Goal: Navigation & Orientation: Find specific page/section

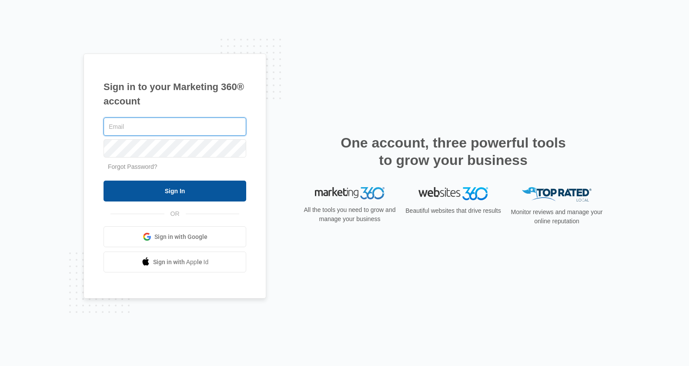
type input "[PERSON_NAME][EMAIL_ADDRESS][PERSON_NAME][DOMAIN_NAME]"
click at [165, 192] on input "Sign In" at bounding box center [174, 190] width 143 height 21
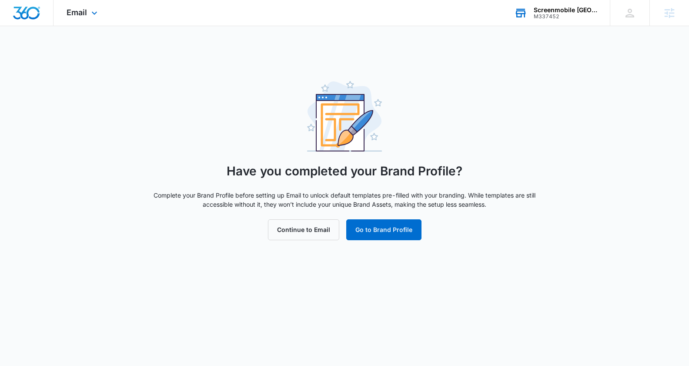
click at [555, 9] on div "Screenmobile Coachella Valley" at bounding box center [565, 10] width 63 height 7
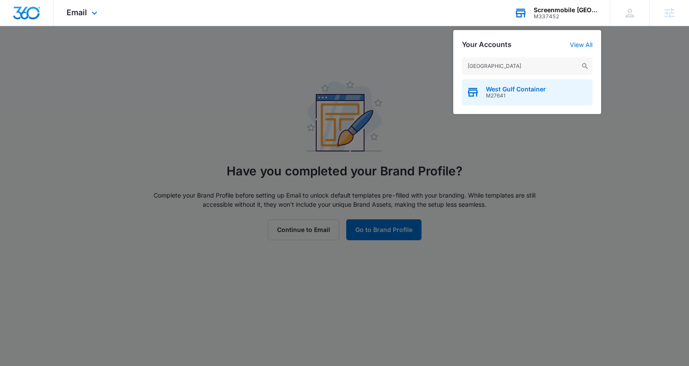
type input "west gulf"
click at [512, 91] on span "West Gulf Container" at bounding box center [516, 89] width 60 height 7
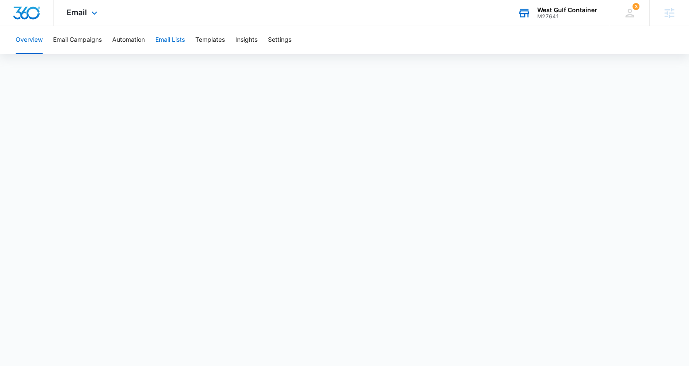
click at [164, 42] on button "Email Lists" at bounding box center [170, 40] width 30 height 28
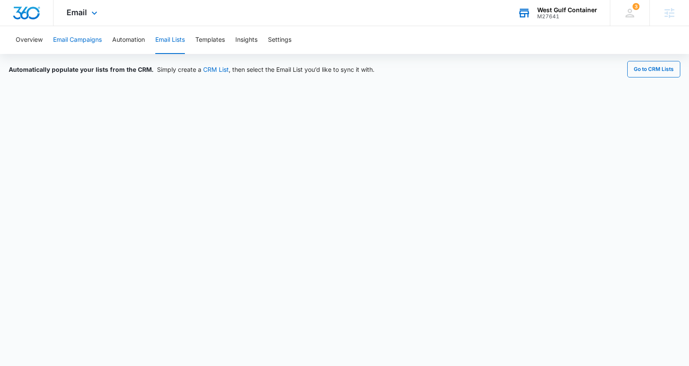
click at [78, 40] on button "Email Campaigns" at bounding box center [77, 40] width 49 height 28
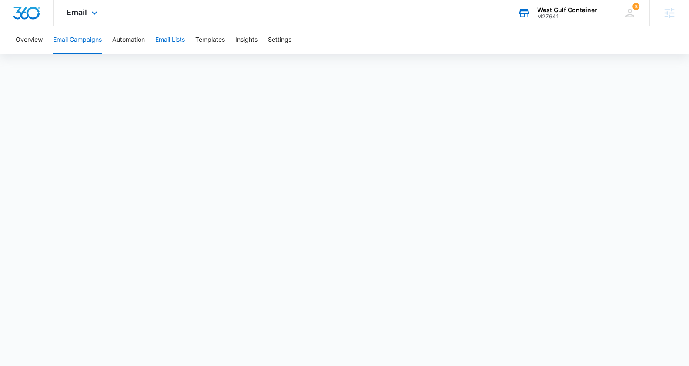
click at [177, 42] on button "Email Lists" at bounding box center [170, 40] width 30 height 28
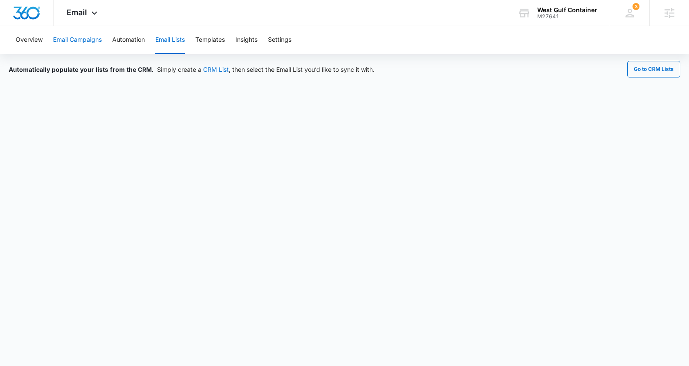
click at [86, 38] on button "Email Campaigns" at bounding box center [77, 40] width 49 height 28
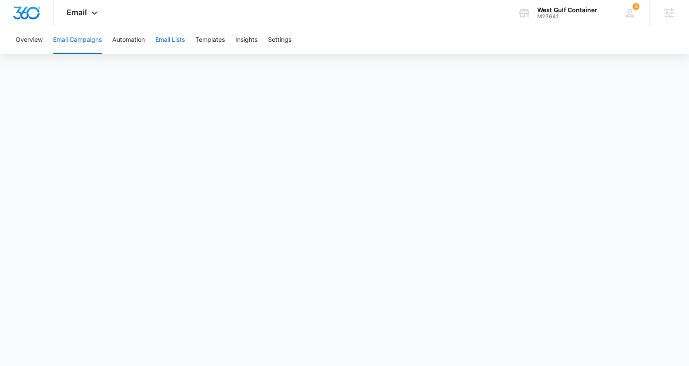
click at [171, 40] on button "Email Lists" at bounding box center [170, 40] width 30 height 28
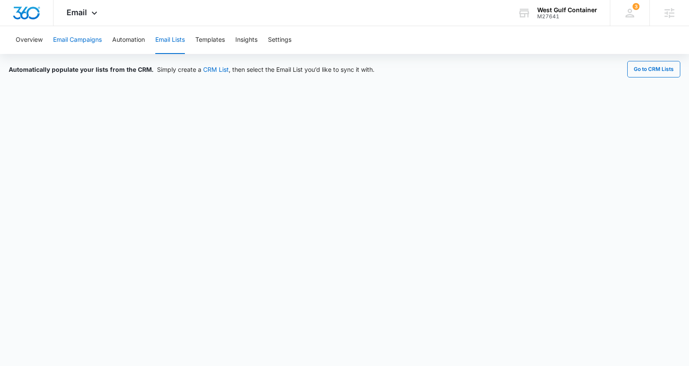
click at [77, 40] on button "Email Campaigns" at bounding box center [77, 40] width 49 height 28
click at [88, 41] on button "Email Campaigns" at bounding box center [77, 40] width 49 height 28
